Goal: Obtain resource: Download file/media

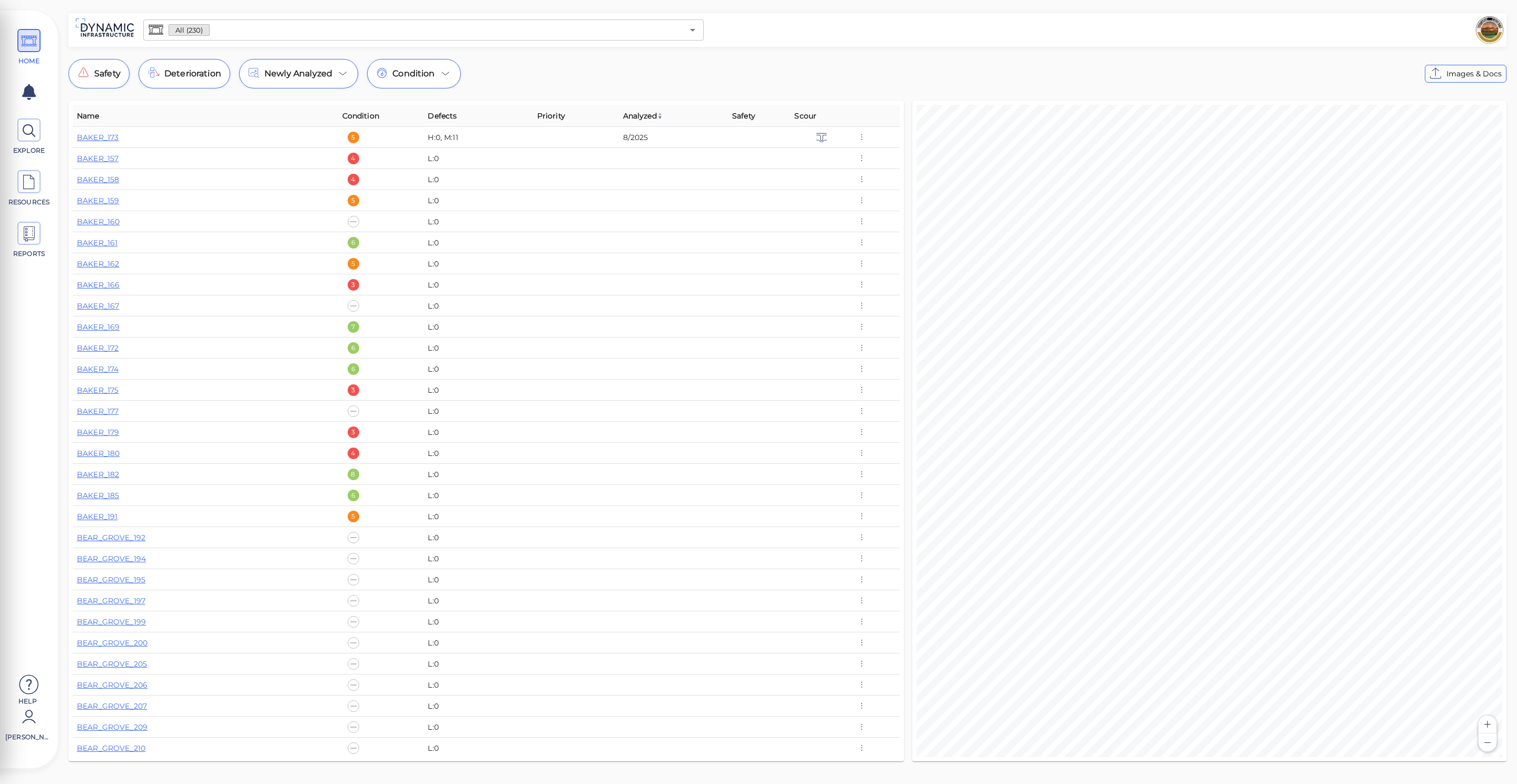
scroll to position [3, 0]
click at [97, 383] on link "BAKER_175" at bounding box center [98, 387] width 42 height 9
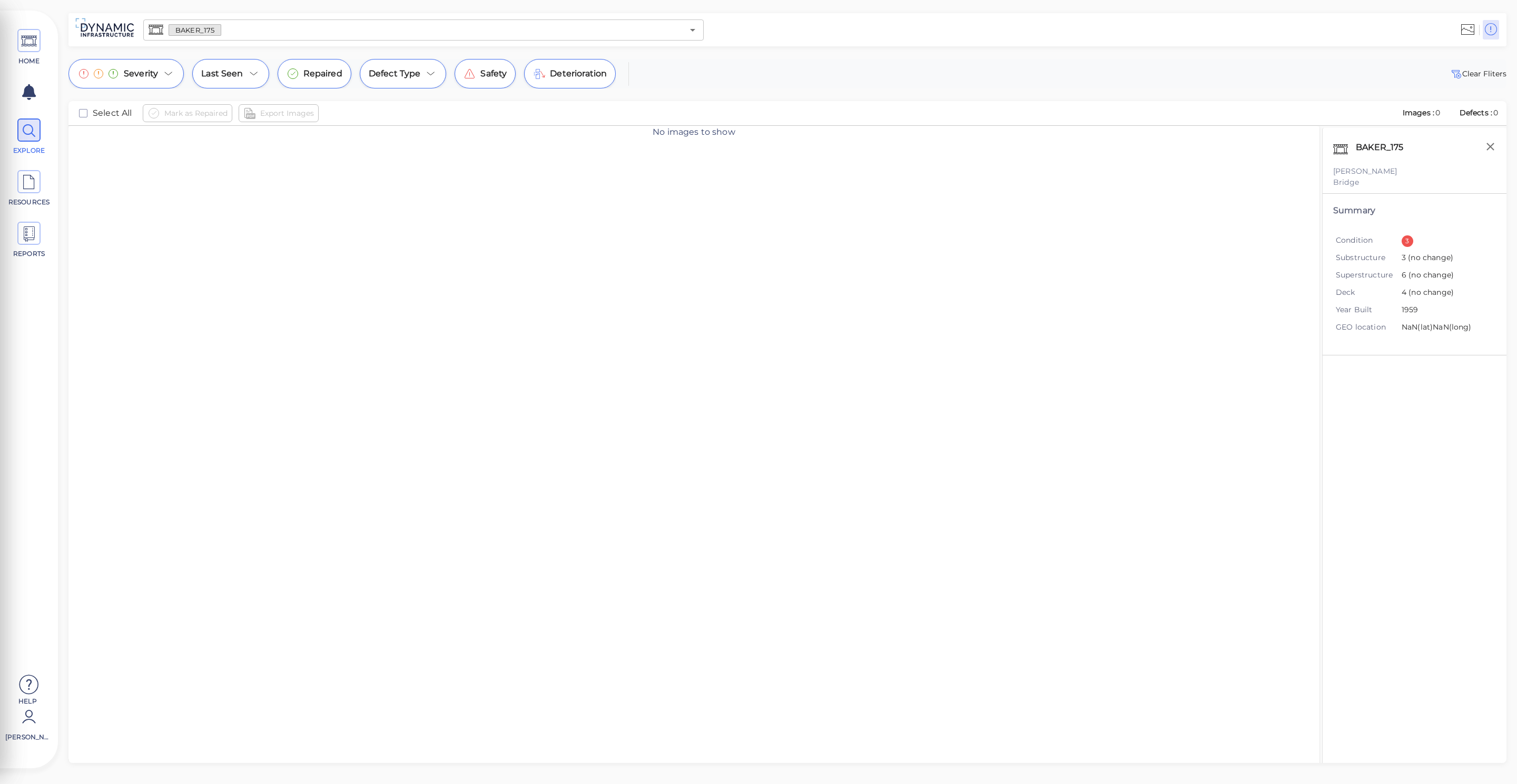
click at [1426, 276] on span "(no change)" at bounding box center [1430, 275] width 47 height 9
click at [1411, 239] on div "3" at bounding box center [1407, 241] width 12 height 12
click at [1400, 225] on div "Summary Condition 3 Substructure 3 (no change) Superstructure 6 (no change) Dec…" at bounding box center [1415, 274] width 184 height 162
click at [34, 184] on icon at bounding box center [29, 182] width 16 height 24
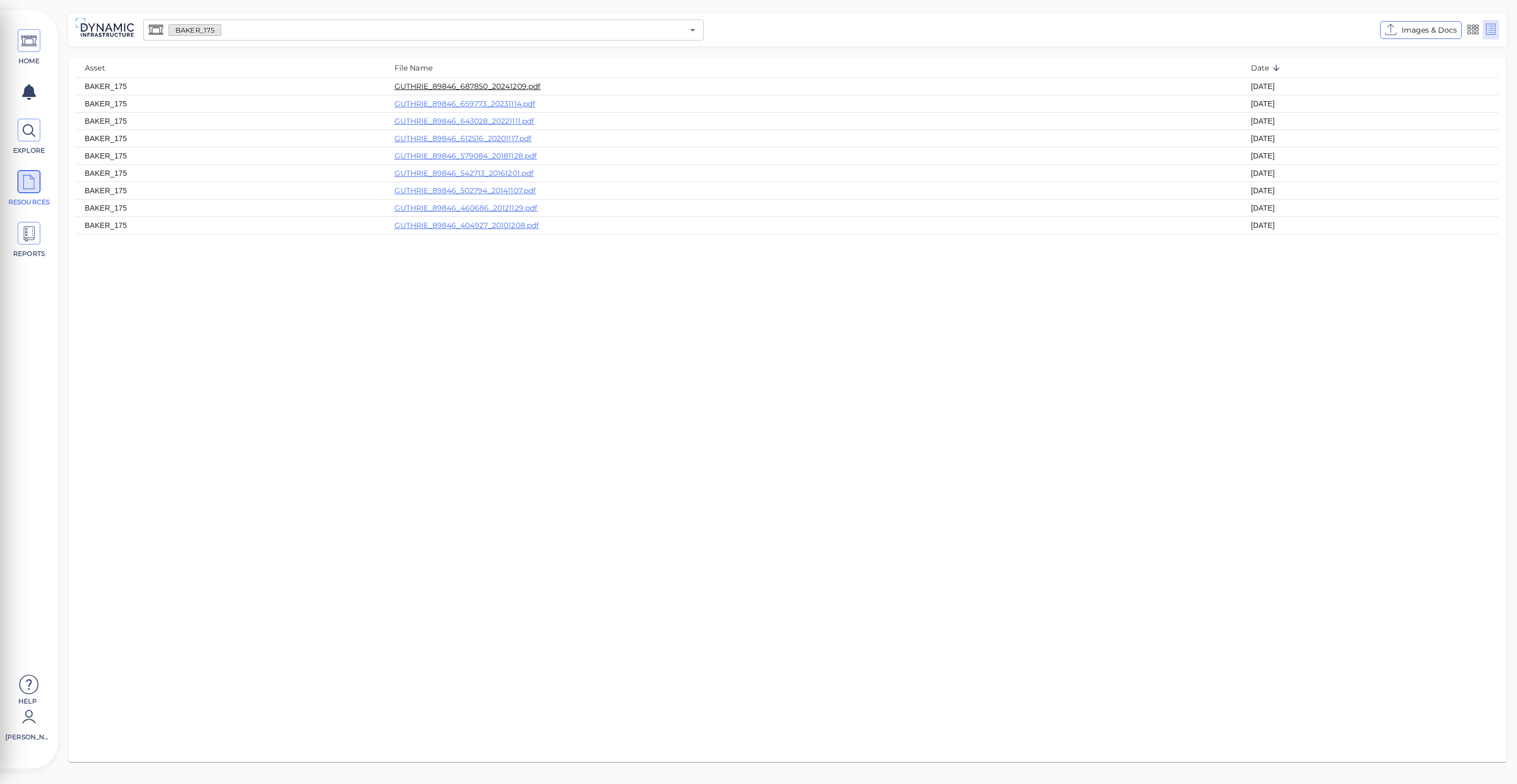
click at [531, 83] on link "GUTHRIE_89846_687850_20241209.pdf" at bounding box center [468, 87] width 147 height 9
click at [522, 102] on link "GUTHRIE_89846_659773_20231114.pdf" at bounding box center [465, 104] width 141 height 9
click at [24, 42] on icon at bounding box center [29, 41] width 16 height 24
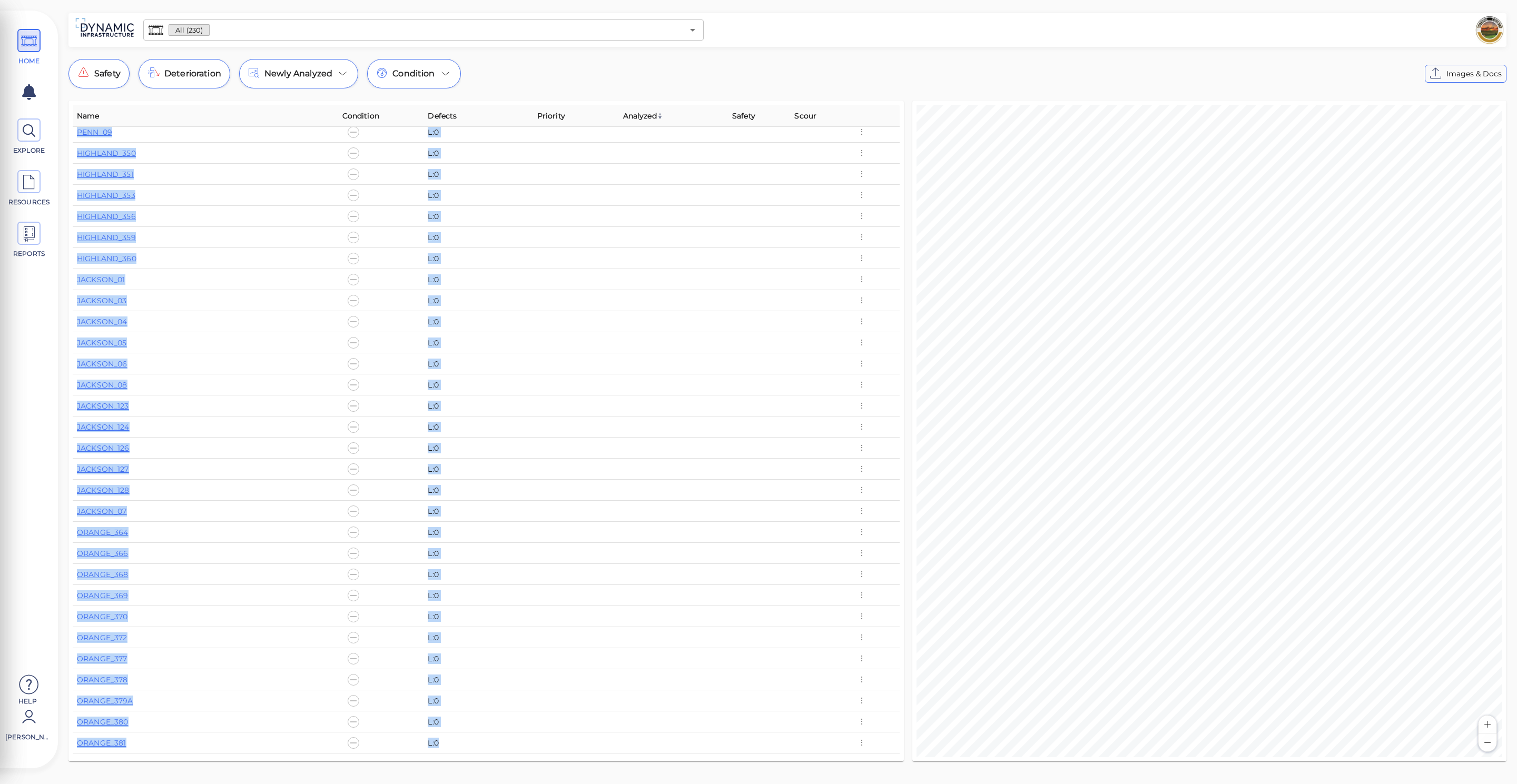
scroll to position [2416, 0]
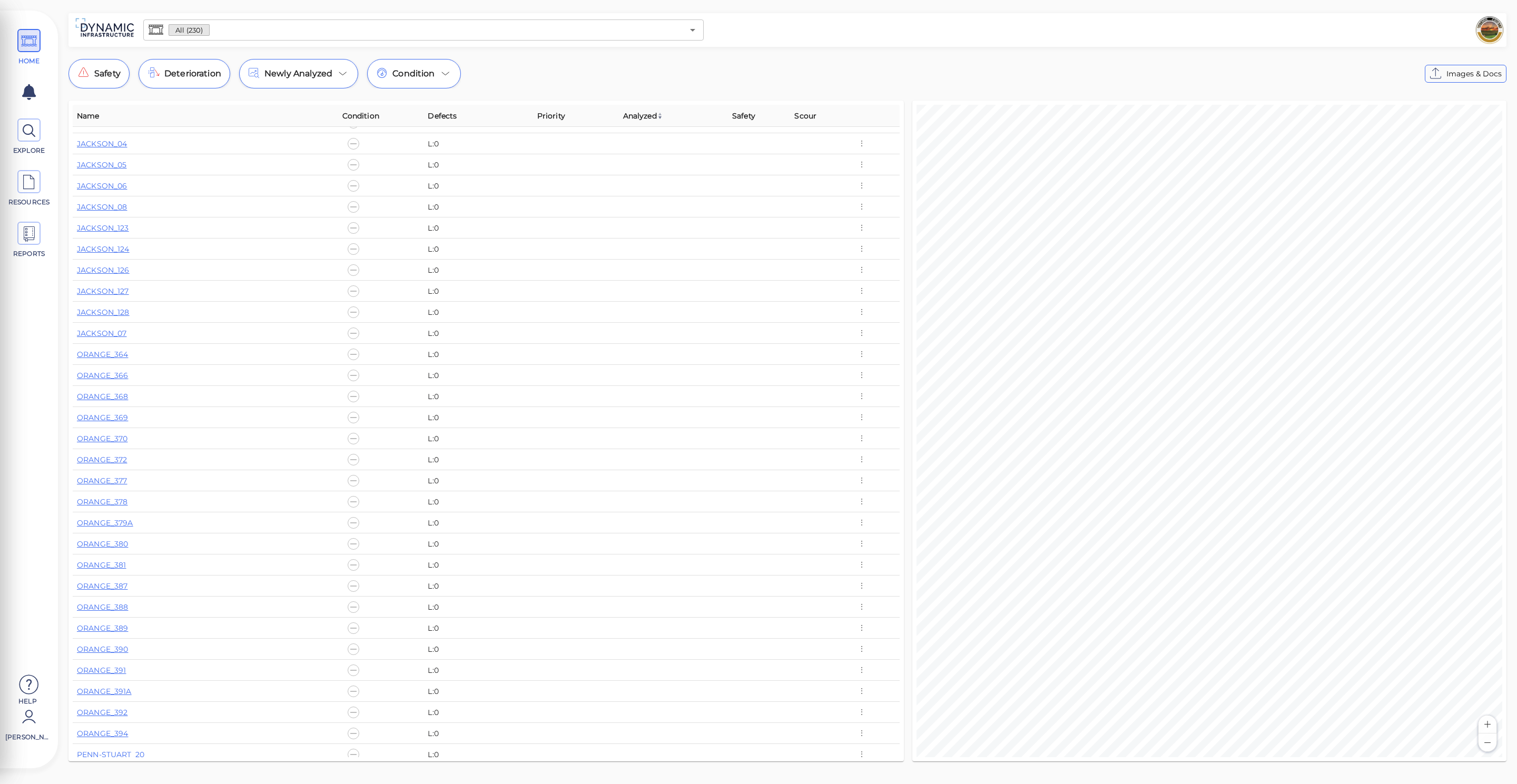
drag, startPoint x: 455, startPoint y: 770, endPoint x: 297, endPoint y: 596, distance: 235.0
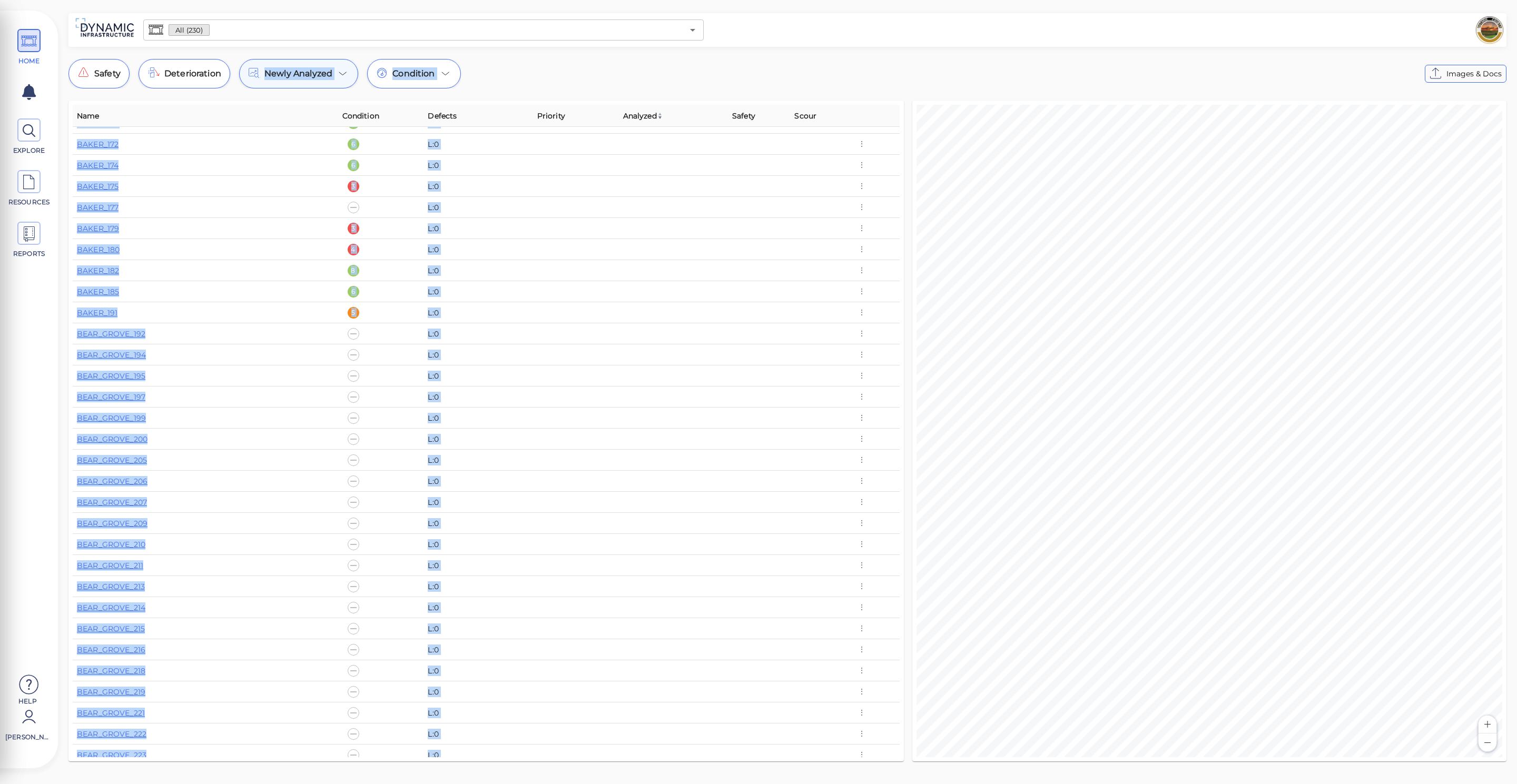
scroll to position [0, 0]
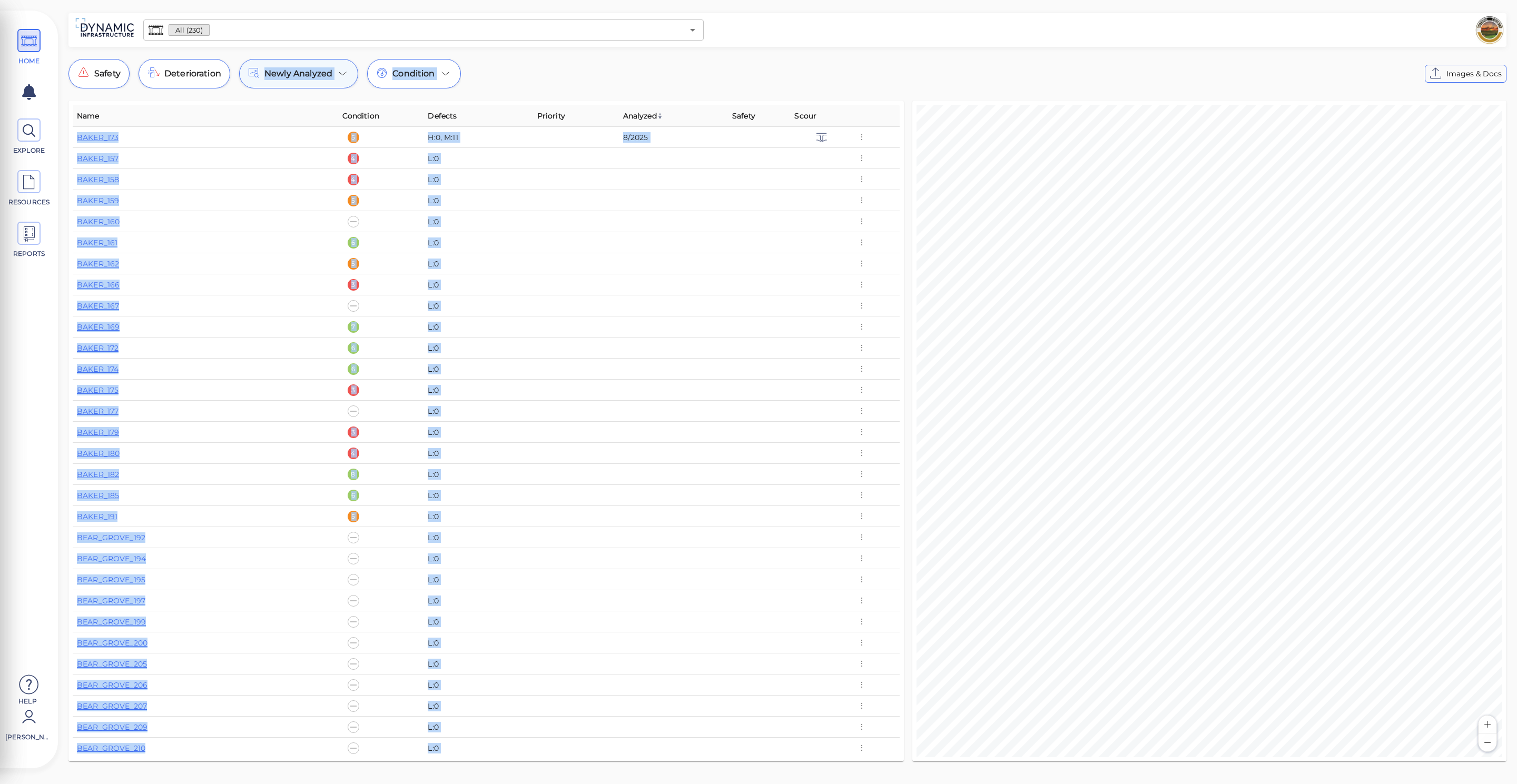
drag, startPoint x: 315, startPoint y: 479, endPoint x: 286, endPoint y: 64, distance: 416.0
click at [286, 64] on div "All (230) ​ Safety Deterioration Newly Analyzed Condition Images & Docs Name Co…" at bounding box center [787, 390] width 1459 height 755
click at [428, 305] on div "L:0" at bounding box center [478, 306] width 101 height 11
